Goal: Complete application form

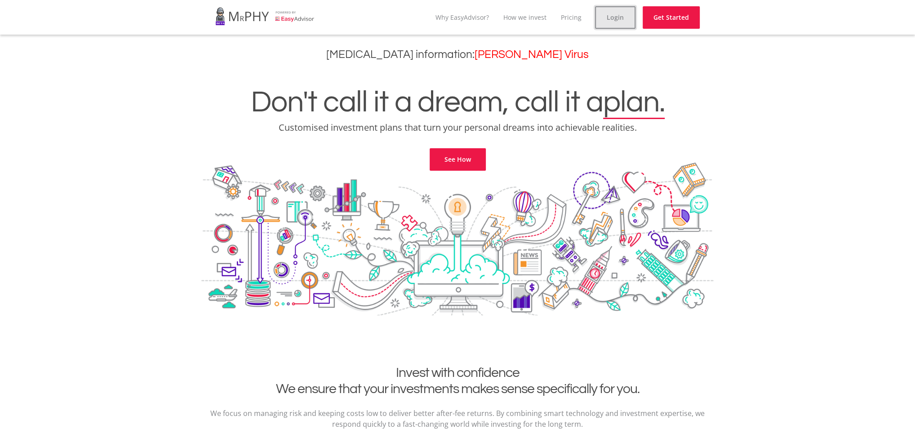
click at [618, 15] on link "Login" at bounding box center [615, 17] width 40 height 22
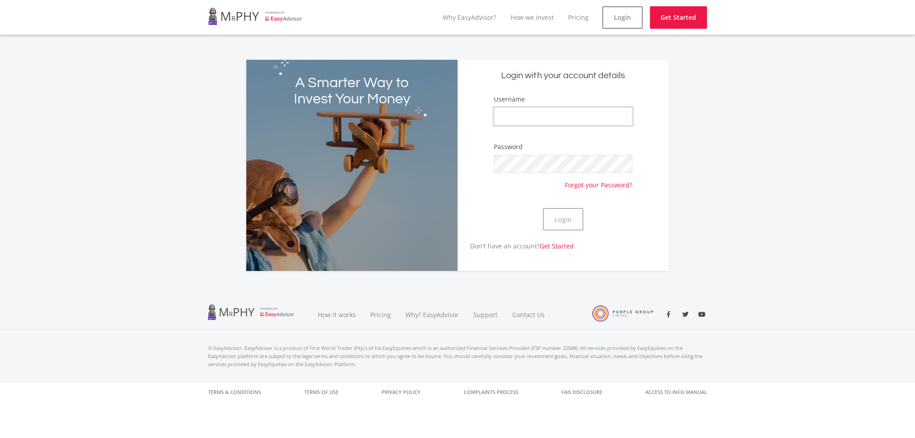
click at [553, 120] on input "Username" at bounding box center [563, 116] width 138 height 18
type input "Meso1"
click at [543, 208] on button "Login" at bounding box center [563, 219] width 40 height 22
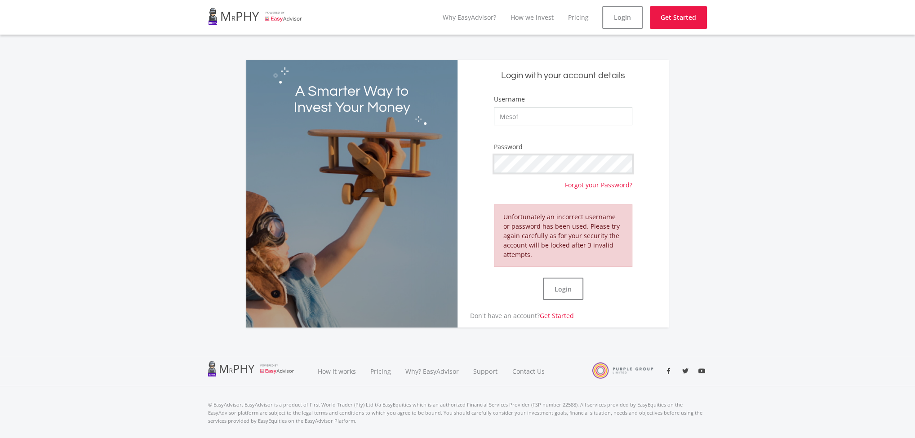
click at [480, 174] on form "Username Meso1 Password Forgot your Password? Unfortunately an incorrect userna…" at bounding box center [563, 202] width 198 height 217
click at [543, 278] on button "Login" at bounding box center [563, 289] width 40 height 22
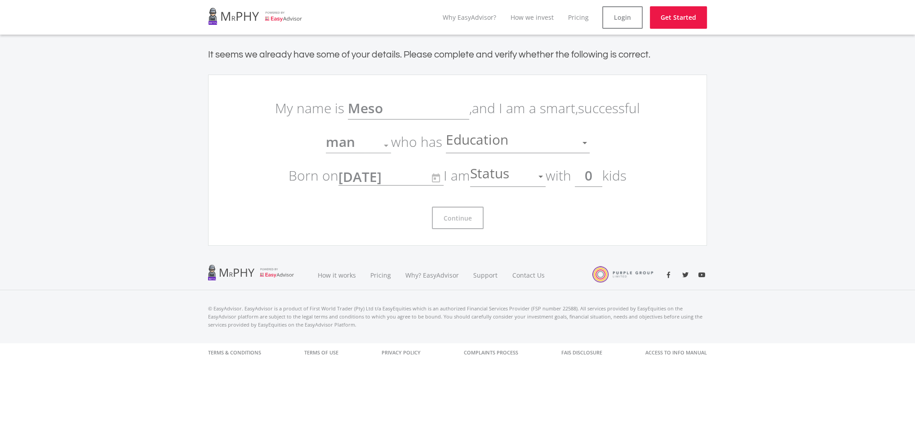
click at [501, 179] on span "Status" at bounding box center [490, 176] width 41 height 17
click at [594, 201] on div at bounding box center [457, 219] width 915 height 438
click at [595, 179] on input "0" at bounding box center [588, 176] width 27 height 22
type input "1"
click at [504, 136] on span "Education" at bounding box center [478, 142] width 65 height 17
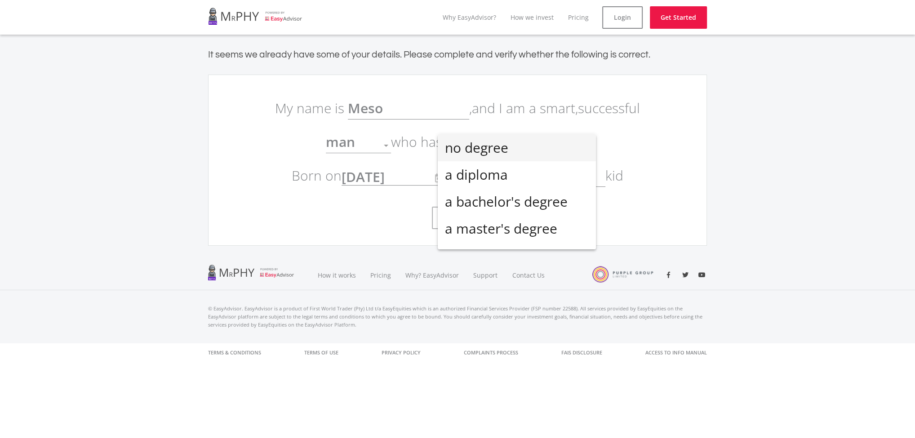
click at [487, 151] on span "no degree" at bounding box center [517, 147] width 144 height 27
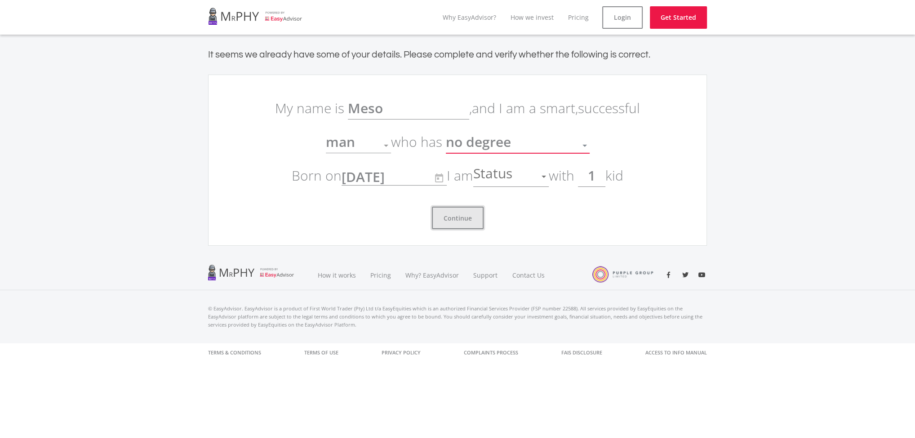
click at [462, 219] on button "Continue" at bounding box center [458, 218] width 52 height 22
drag, startPoint x: 315, startPoint y: 121, endPoint x: 335, endPoint y: 120, distance: 19.8
click at [318, 122] on p "My name is Meso , and I am a smart, successful man Gender who has no degree Edu…" at bounding box center [458, 141] width 378 height 101
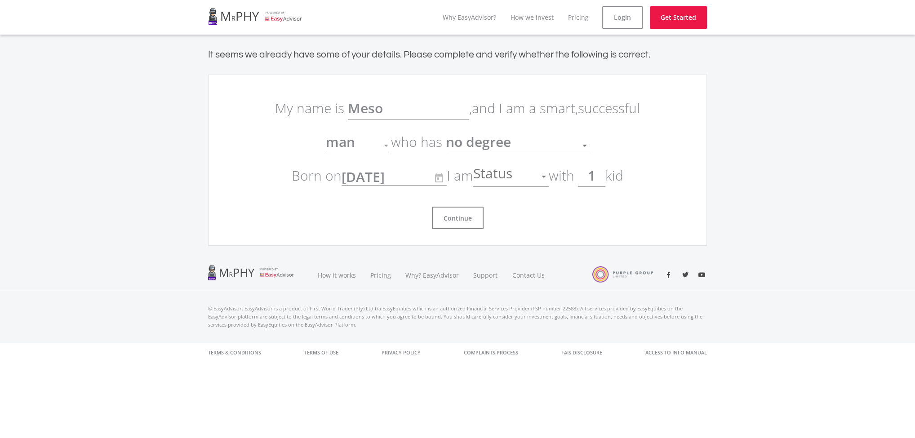
click at [387, 147] on div at bounding box center [386, 145] width 17 height 17
click at [384, 146] on div at bounding box center [386, 146] width 4 height 2
drag, startPoint x: 512, startPoint y: 141, endPoint x: 540, endPoint y: 142, distance: 27.9
click at [540, 142] on div "no degree" at bounding box center [511, 145] width 130 height 17
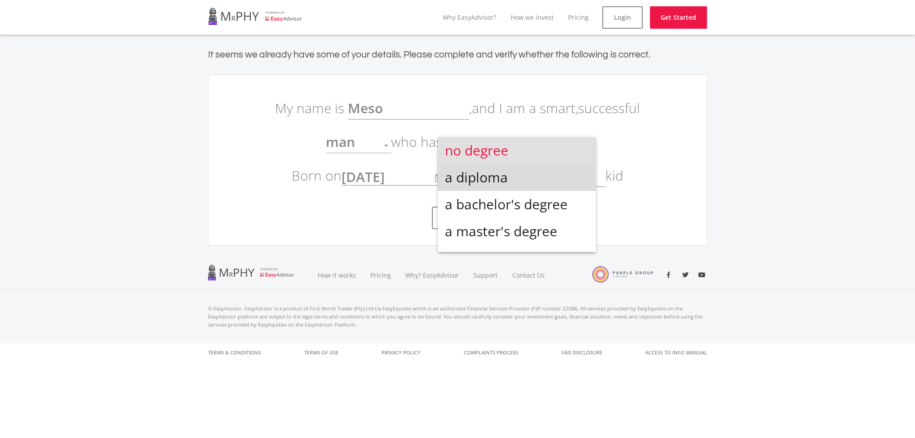
drag, startPoint x: 543, startPoint y: 188, endPoint x: 540, endPoint y: 184, distance: 4.9
click at [541, 187] on span "a diploma" at bounding box center [517, 177] width 144 height 27
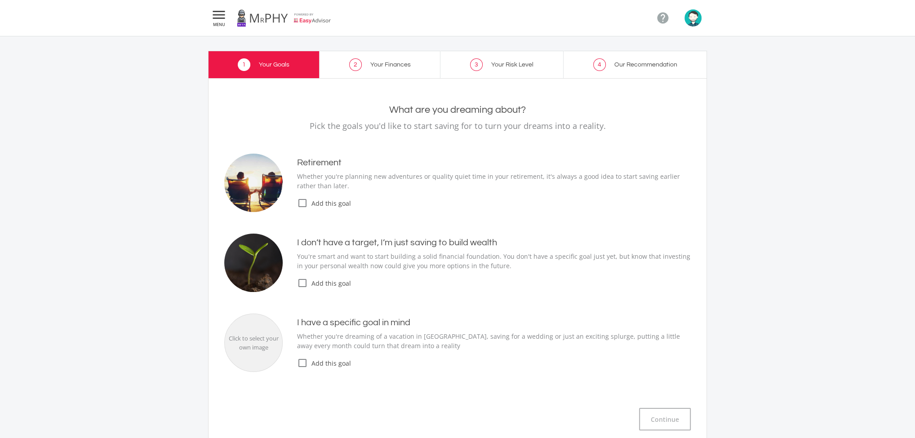
click at [301, 198] on icon "check_box_outline_blank" at bounding box center [302, 203] width 11 height 11
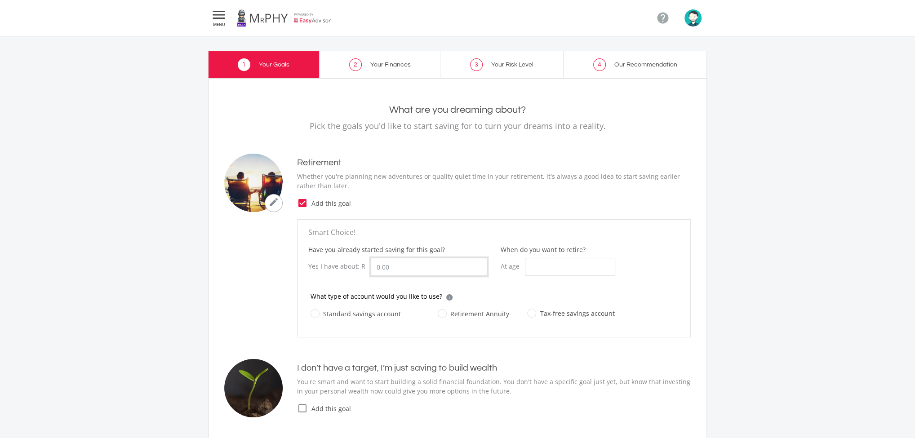
click at [425, 267] on input "Have you already started saving for this goal?" at bounding box center [429, 267] width 116 height 18
type input "2"
type input "2,000,000.00"
click at [560, 258] on input "When do you want to retire?" at bounding box center [570, 267] width 90 height 18
type input "50"
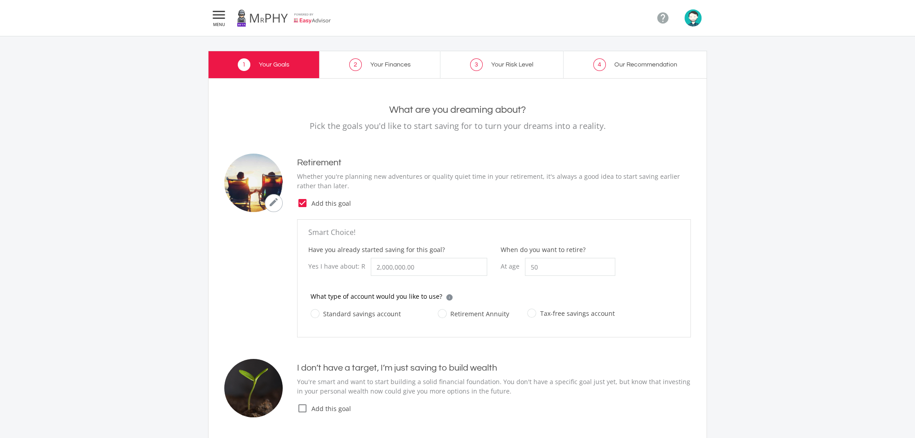
click at [529, 316] on label "Tax-free savings account" at bounding box center [570, 313] width 87 height 11
click at [529, 316] on input "Tax-free savings account" at bounding box center [561, 319] width 87 height 18
radio input "true"
click at [380, 265] on input "2000000.00" at bounding box center [429, 267] width 116 height 18
click at [424, 271] on input "20000000.00" at bounding box center [429, 267] width 116 height 18
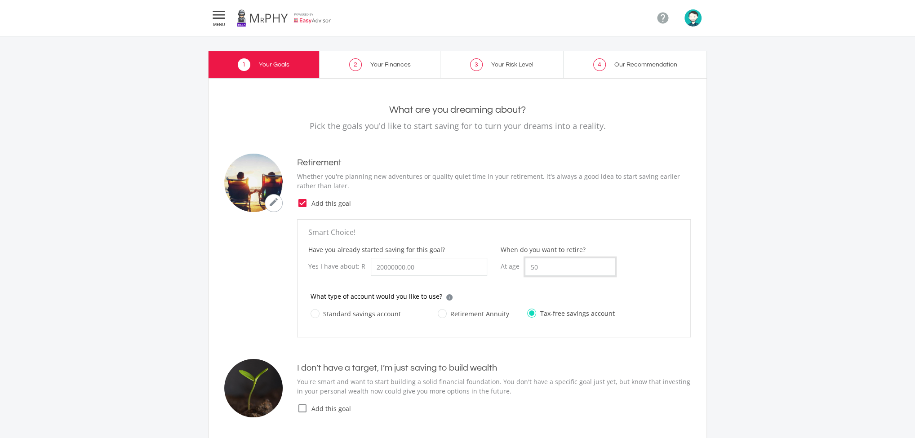
type input "20,000,000.00"
click at [549, 265] on input "50" at bounding box center [570, 267] width 90 height 18
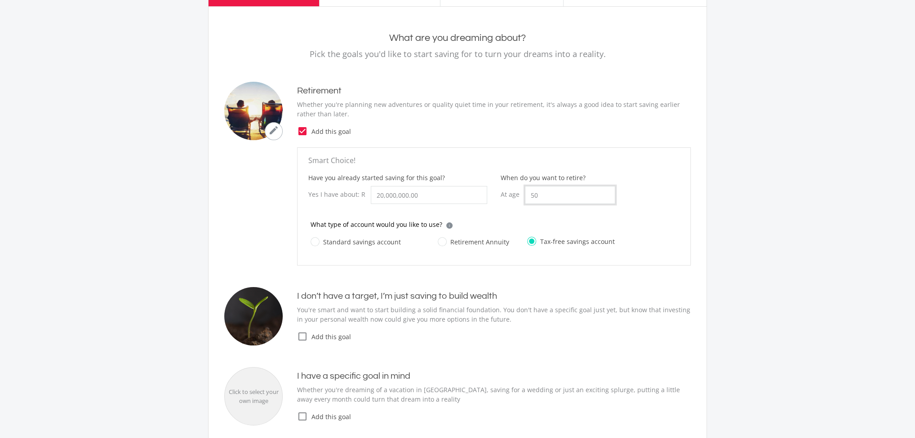
scroll to position [144, 0]
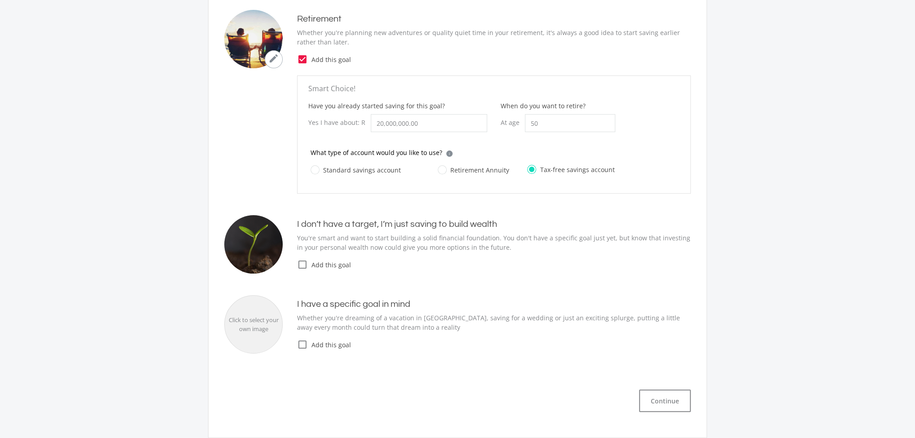
click at [300, 266] on icon "check_box_outline_blank" at bounding box center [302, 264] width 11 height 11
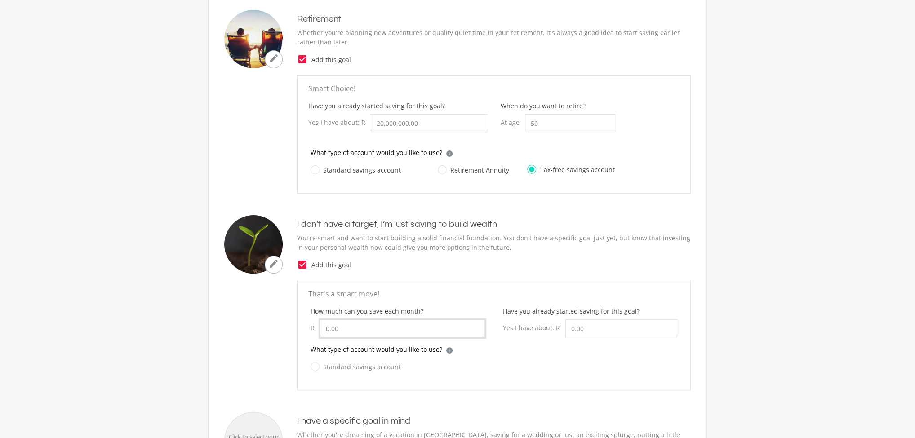
click at [414, 327] on input "How much can you save each month?" at bounding box center [402, 329] width 165 height 18
click at [582, 324] on input "Have you already started saving for this goal?" at bounding box center [621, 329] width 112 height 18
click at [407, 329] on input "10000.00" at bounding box center [402, 329] width 165 height 18
click at [590, 320] on input "Have you already started saving for this goal?" at bounding box center [621, 329] width 112 height 18
drag, startPoint x: 364, startPoint y: 343, endPoint x: 364, endPoint y: 334, distance: 9.4
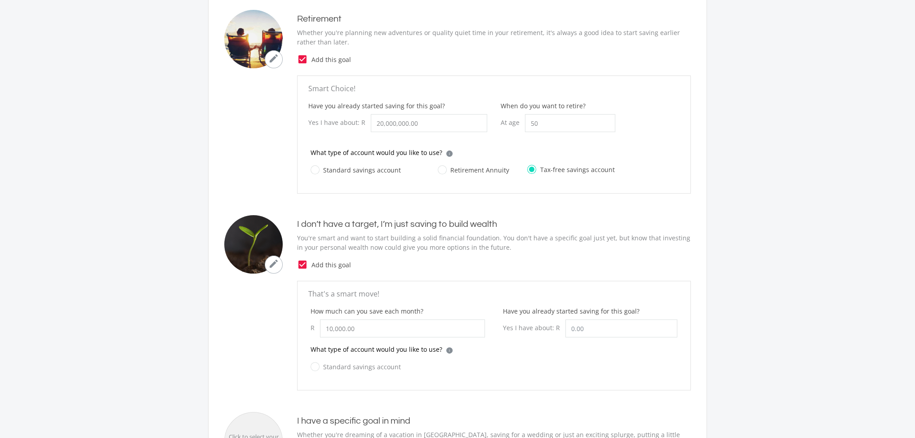
click at [364, 339] on form "That's a smart move! How much can you save each month? R 10,000.00 Have you alr…" at bounding box center [494, 336] width 394 height 110
click at [362, 329] on input "10000.00" at bounding box center [402, 329] width 165 height 18
type input "1,000.00"
click at [579, 325] on input "Have you already started saving for this goal?" at bounding box center [621, 329] width 112 height 18
click at [299, 265] on icon "check_box" at bounding box center [302, 264] width 11 height 11
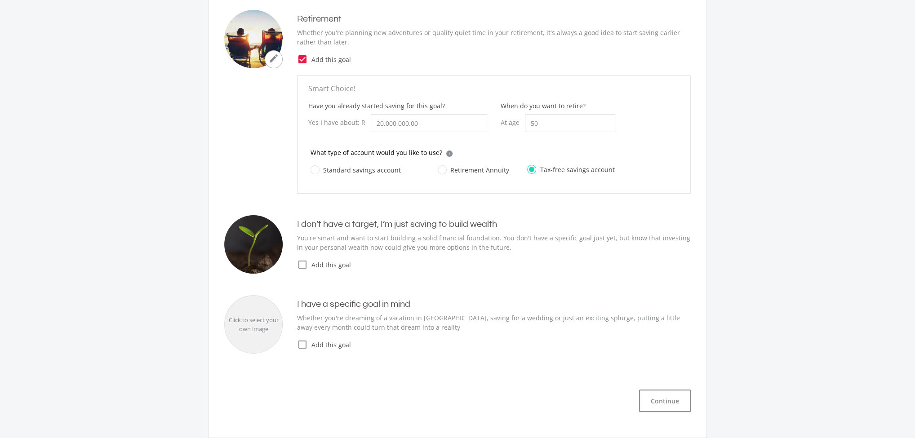
click at [307, 346] on icon "check_box_outline_blank" at bounding box center [302, 344] width 11 height 11
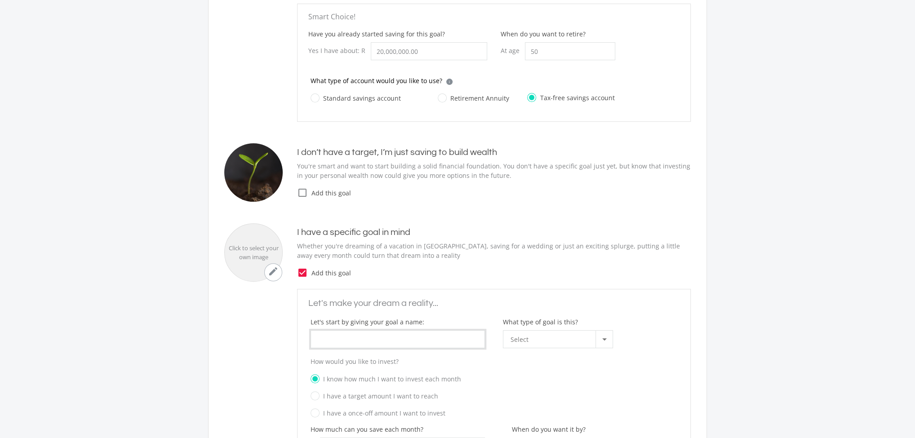
click at [329, 340] on input "What type of goal is this?" at bounding box center [398, 339] width 174 height 18
type input "DREAM HOME"
click at [606, 338] on div at bounding box center [604, 339] width 4 height 2
click at [567, 359] on span "Property + Fixed Assets" at bounding box center [559, 360] width 99 height 13
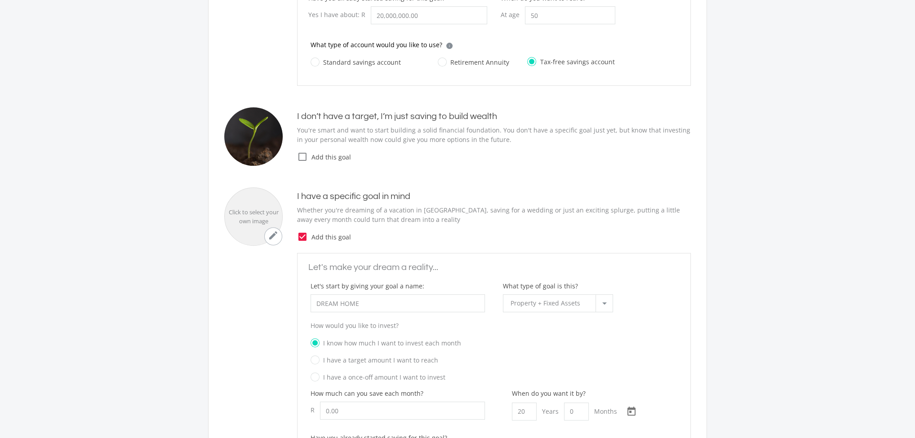
scroll to position [288, 0]
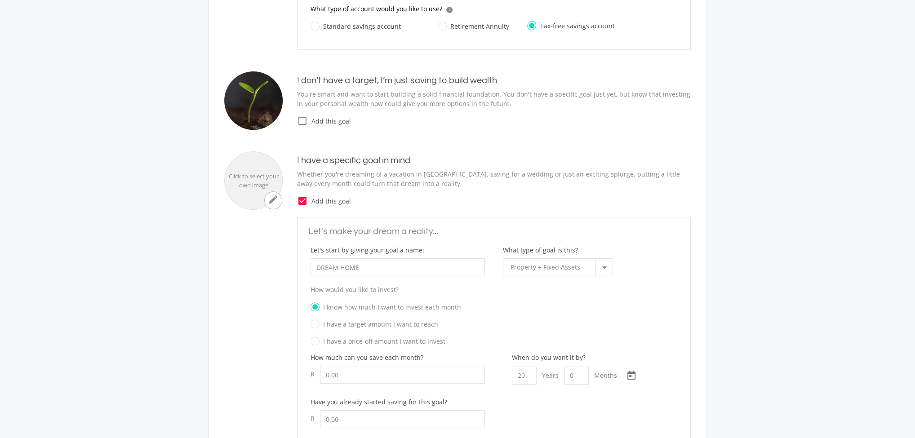
click at [327, 325] on label "I have a target amount I want to reach" at bounding box center [375, 324] width 128 height 11
click at [327, 325] on input "I have a target amount I want to reach" at bounding box center [485, 326] width 367 height 13
radio input "true"
radio input "false"
click at [350, 374] on input "Let's start by giving your goal a name:" at bounding box center [402, 375] width 165 height 18
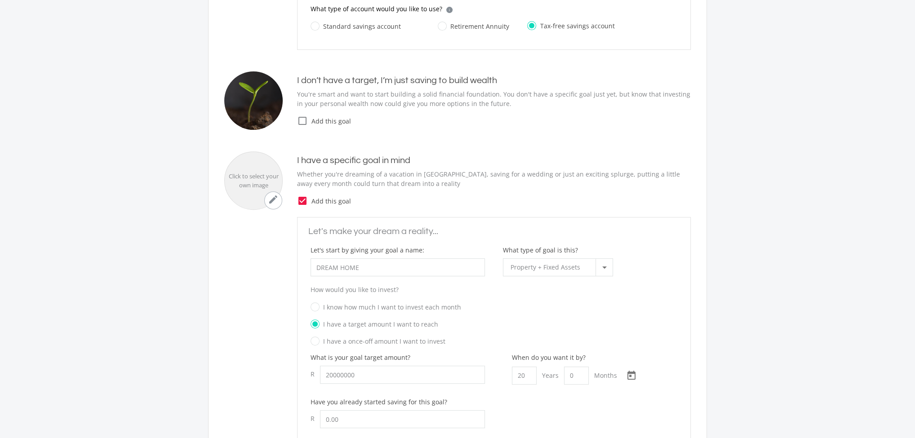
type input "20,000,000.00"
click at [548, 391] on div "When do you want it by? 20 Years 0 Months [DATE] Choose a date" at bounding box center [590, 375] width 174 height 44
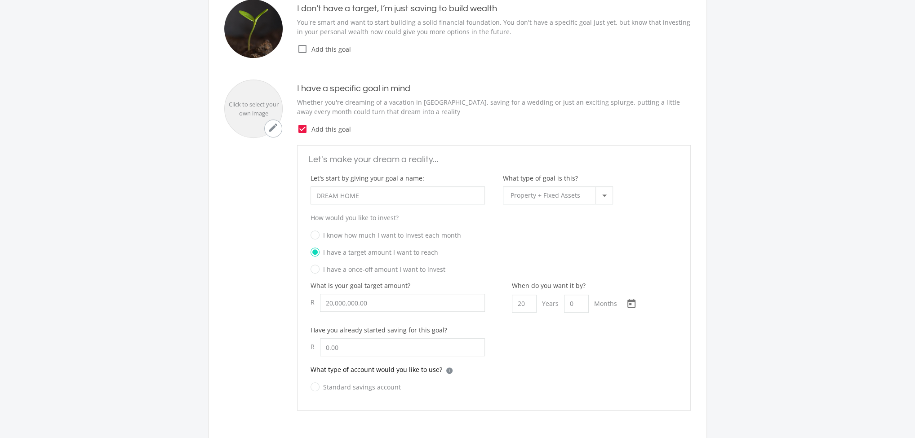
scroll to position [431, 0]
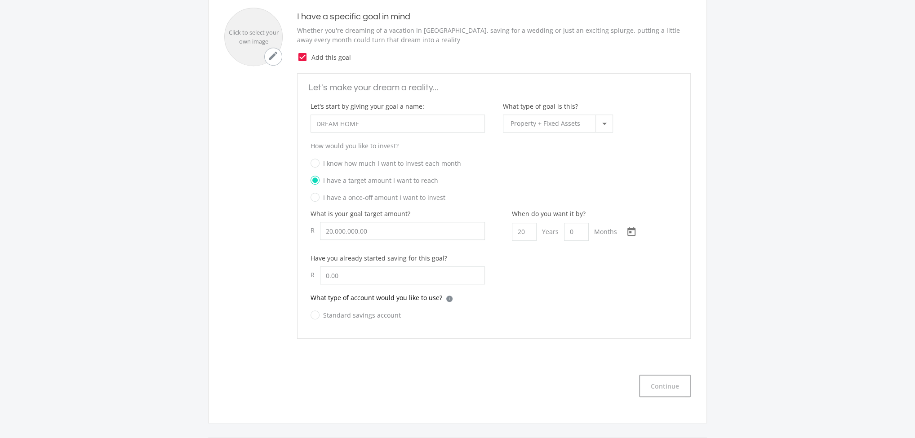
click at [314, 312] on label "Standard savings account" at bounding box center [356, 315] width 90 height 11
click at [314, 312] on input "Standard savings account" at bounding box center [347, 320] width 90 height 18
radio input "true"
click at [659, 385] on button "Continue" at bounding box center [665, 386] width 52 height 22
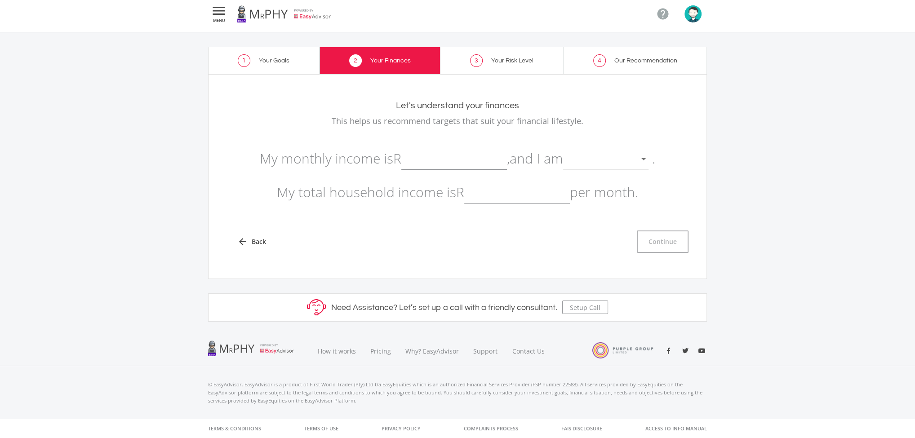
scroll to position [2, 0]
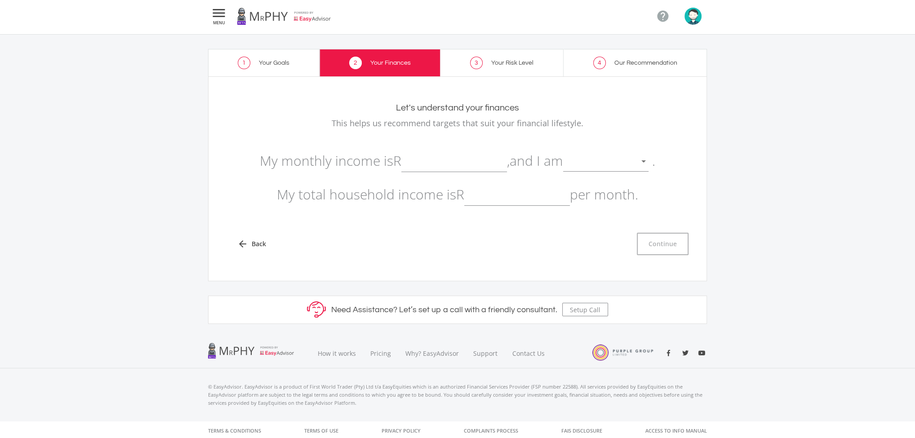
click at [420, 165] on input "text" at bounding box center [454, 161] width 106 height 22
type input "14,000.00"
click at [588, 159] on div at bounding box center [599, 161] width 72 height 17
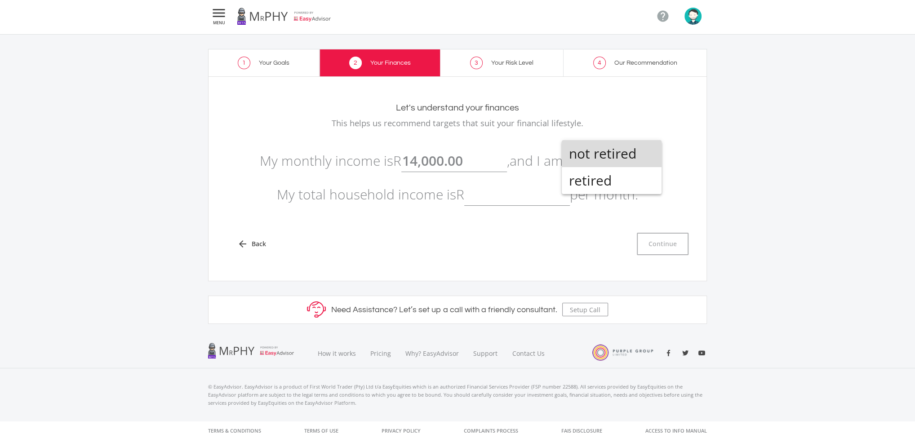
click at [585, 162] on span "not retired" at bounding box center [611, 153] width 85 height 27
click at [492, 200] on input "text" at bounding box center [517, 194] width 106 height 22
click at [519, 189] on input "160000" at bounding box center [517, 194] width 106 height 22
click at [523, 237] on div "arrow_back Back Continue" at bounding box center [458, 244] width 462 height 22
click at [534, 192] on input "160000.00" at bounding box center [517, 194] width 106 height 22
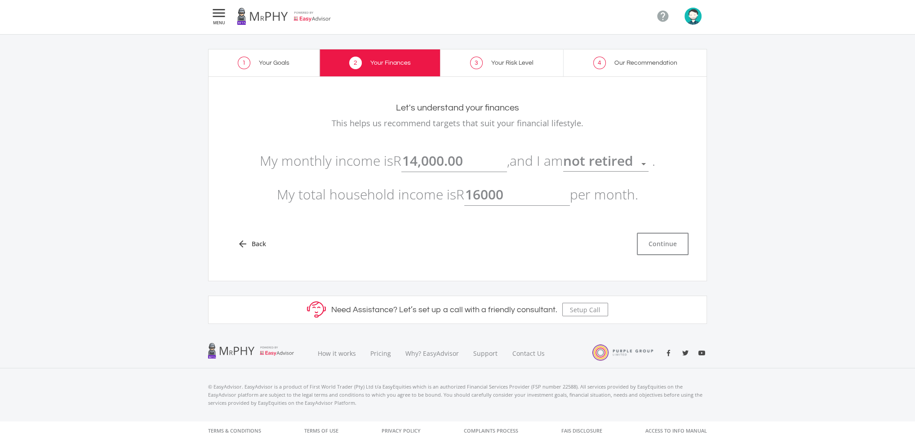
type input "16,000.00"
click at [538, 250] on div "arrow_back Back Continue" at bounding box center [458, 244] width 462 height 22
click at [649, 244] on button "Continue" at bounding box center [663, 244] width 52 height 22
type input "14000"
type input "16000"
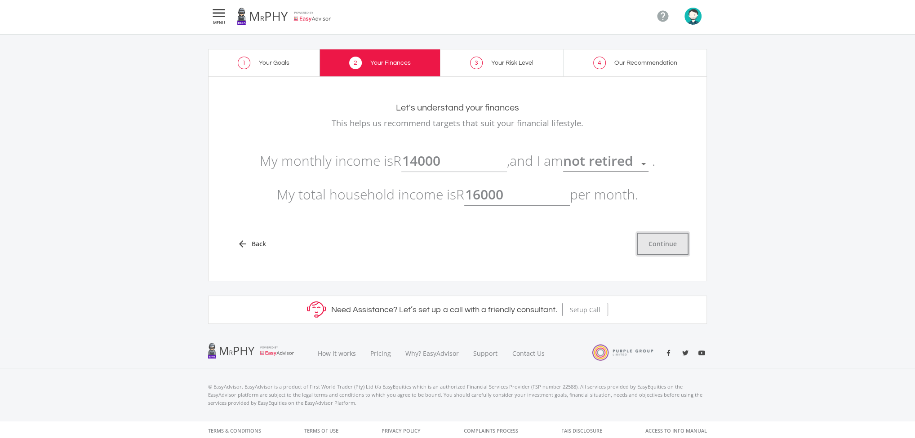
type input "14,000.00"
type input "16,000.00"
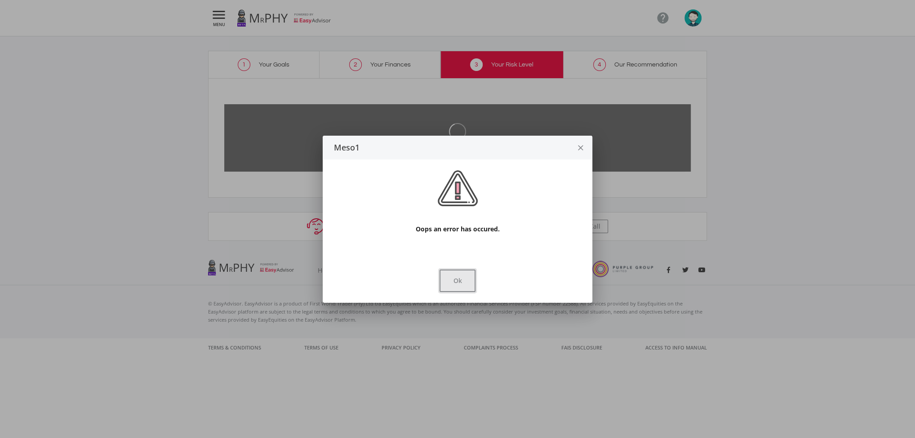
click at [457, 285] on button "Ok" at bounding box center [458, 281] width 36 height 22
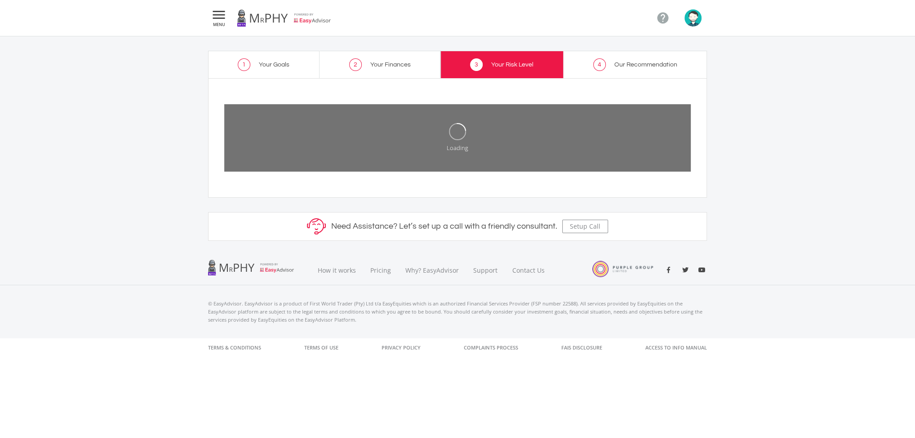
click at [217, 15] on icon "" at bounding box center [219, 14] width 16 height 11
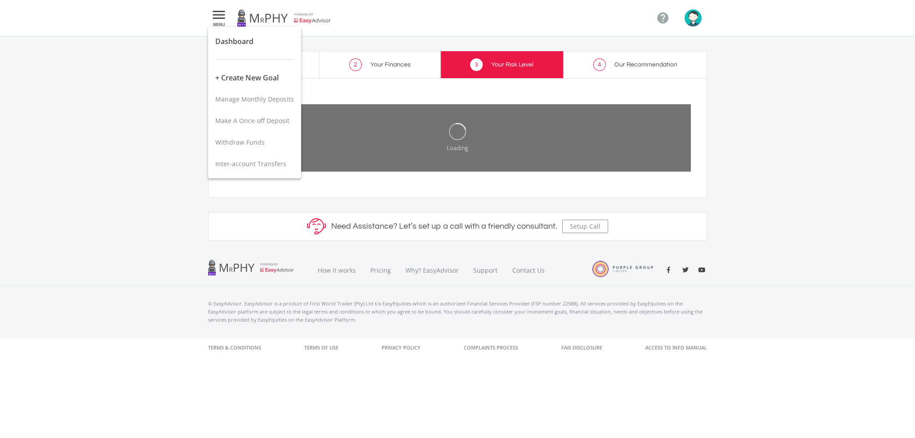
click at [217, 15] on div at bounding box center [457, 219] width 915 height 438
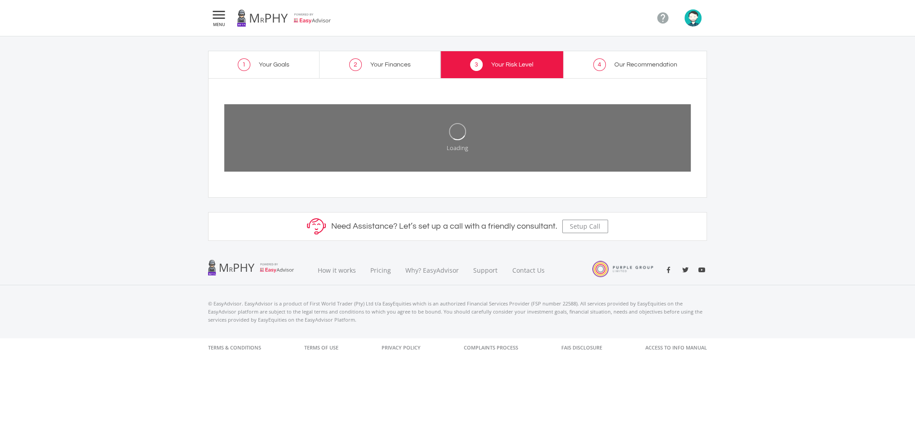
click at [478, 152] on div "Loading" at bounding box center [457, 137] width 467 height 67
click at [583, 64] on link "4 Our Recommendation" at bounding box center [636, 64] width 144 height 27
drag, startPoint x: 218, startPoint y: 24, endPoint x: 217, endPoint y: 14, distance: 9.9
click at [217, 14] on button " MENU" at bounding box center [219, 18] width 22 height 18
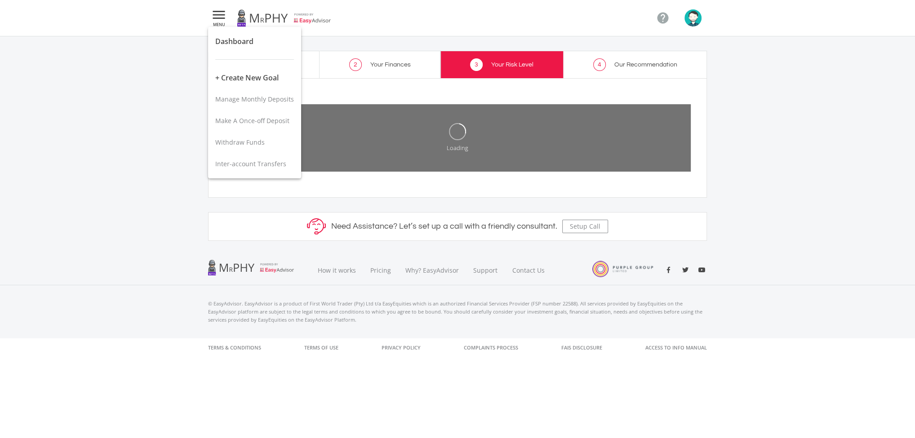
click at [218, 10] on div at bounding box center [457, 219] width 915 height 438
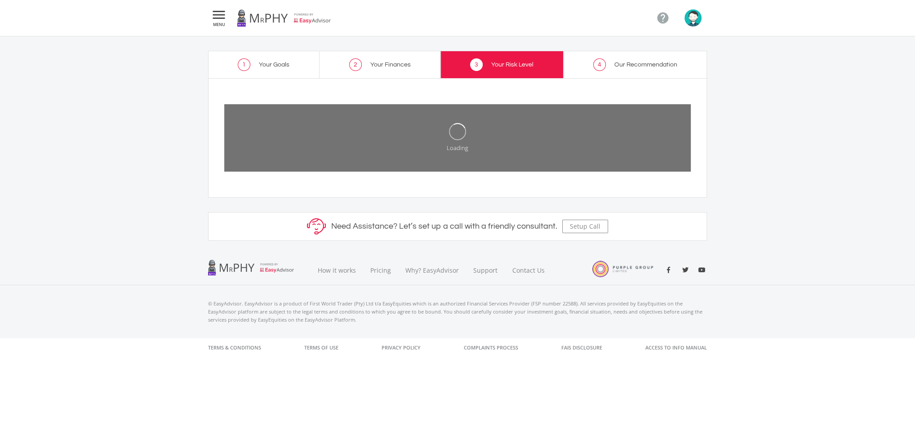
drag, startPoint x: 589, startPoint y: 85, endPoint x: 531, endPoint y: 76, distance: 58.3
click at [534, 76] on ee-setup-page "1 Your Goals 2 Your Finances 3 Your Risk Level 4 Our Recommendation Your Risk L…" at bounding box center [457, 145] width 915 height 219
click at [497, 53] on link "3 Your Risk Level" at bounding box center [501, 64] width 123 height 27
click at [496, 63] on span "Your Risk Level" at bounding box center [512, 65] width 42 height 6
click at [500, 108] on div "Loading" at bounding box center [457, 137] width 467 height 67
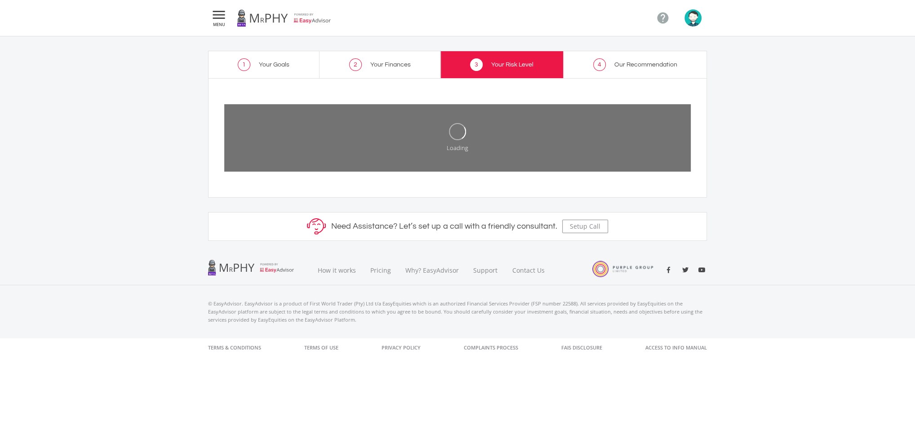
click at [512, 140] on div "Loading" at bounding box center [457, 137] width 467 height 67
